Goal: Transaction & Acquisition: Purchase product/service

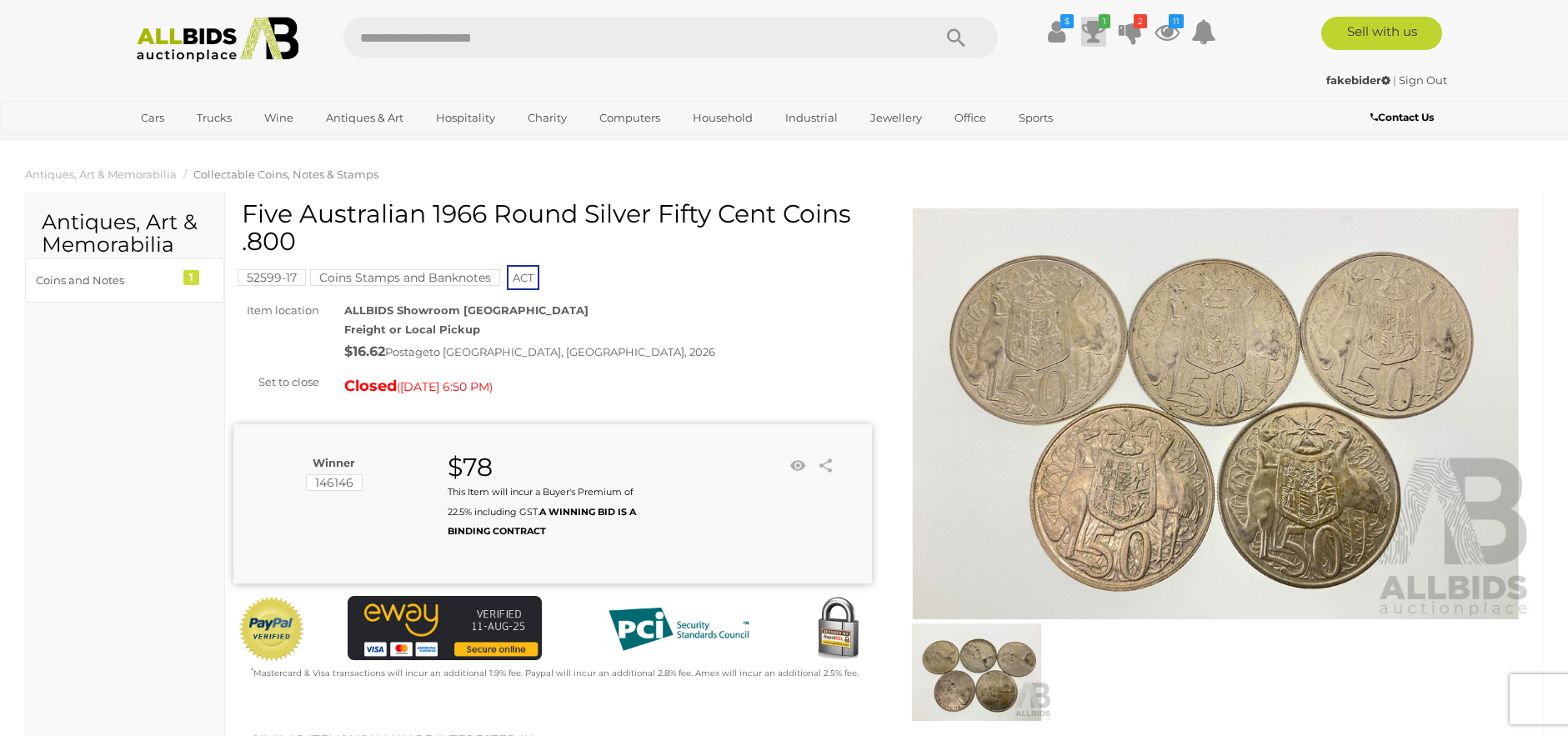
click at [1094, 21] on icon at bounding box center [1093, 32] width 23 height 30
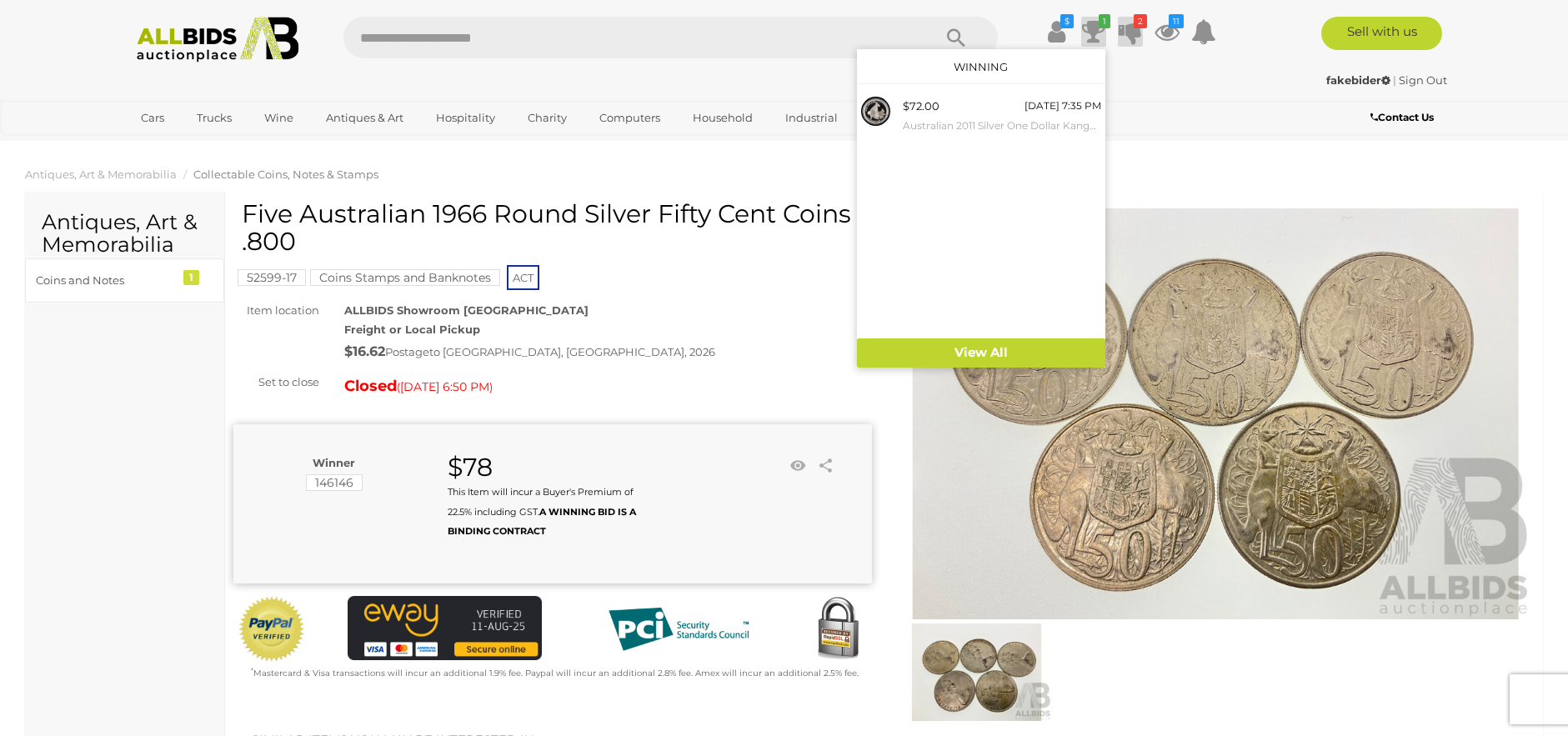
click at [1139, 19] on icon "2" at bounding box center [1140, 21] width 13 height 14
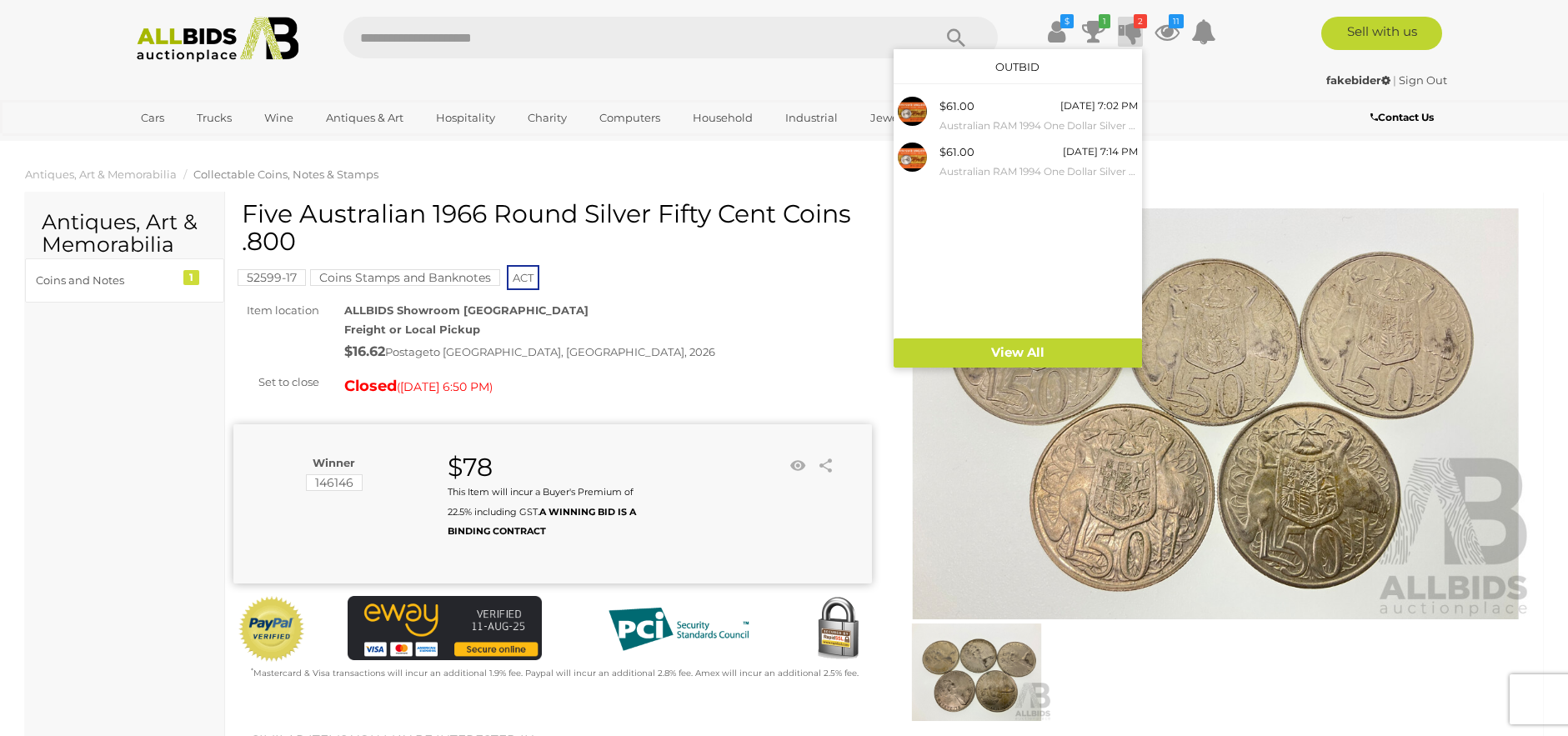
click at [739, 174] on ol "Antiques, Art & Memorabilia Collectable Coins, Notes & Stamps" at bounding box center [784, 175] width 1568 height 28
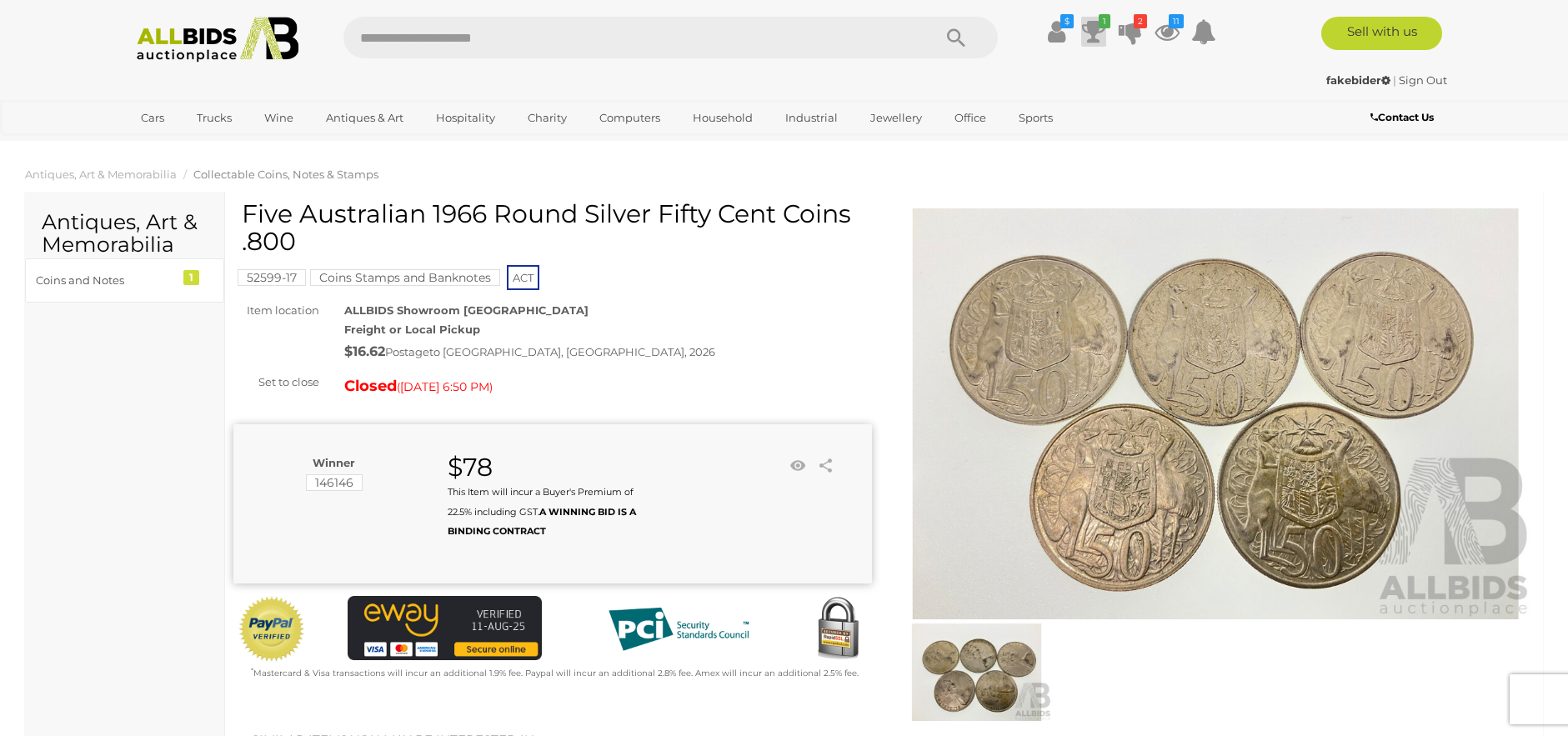
click at [1087, 26] on icon at bounding box center [1093, 32] width 23 height 30
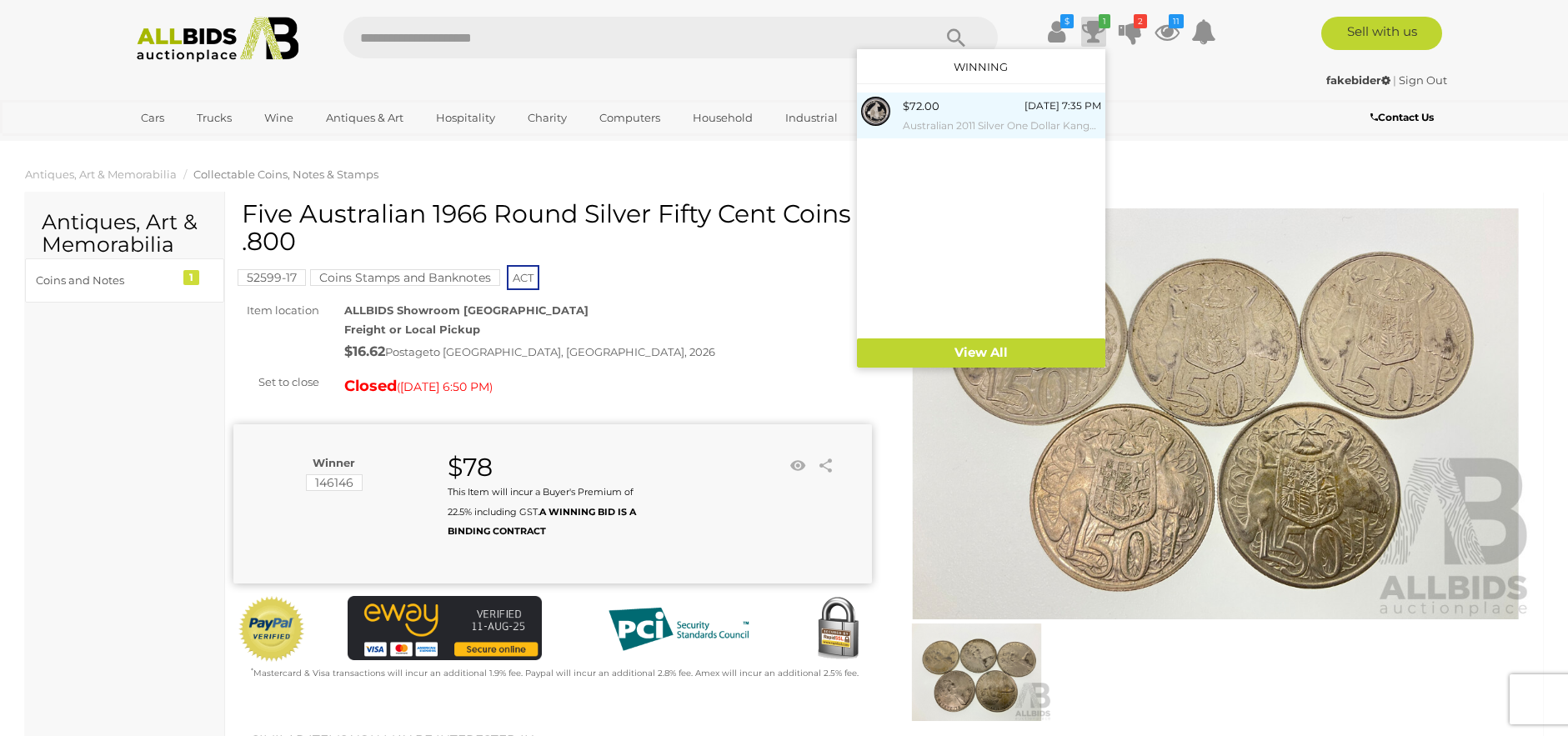
click at [1010, 104] on div "$72.00 [DATE] 7:35 PM Australian 2011 Silver One Dollar Kangaroo Series, Rock W…" at bounding box center [1002, 116] width 199 height 38
